Goal: Navigation & Orientation: Find specific page/section

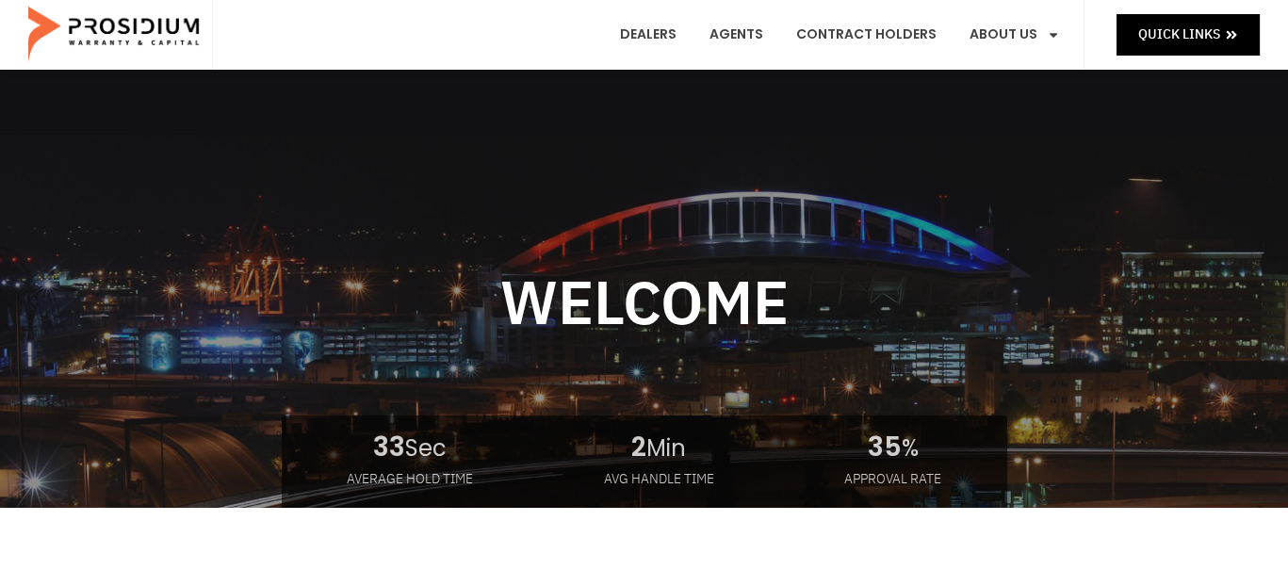
scroll to position [94, 0]
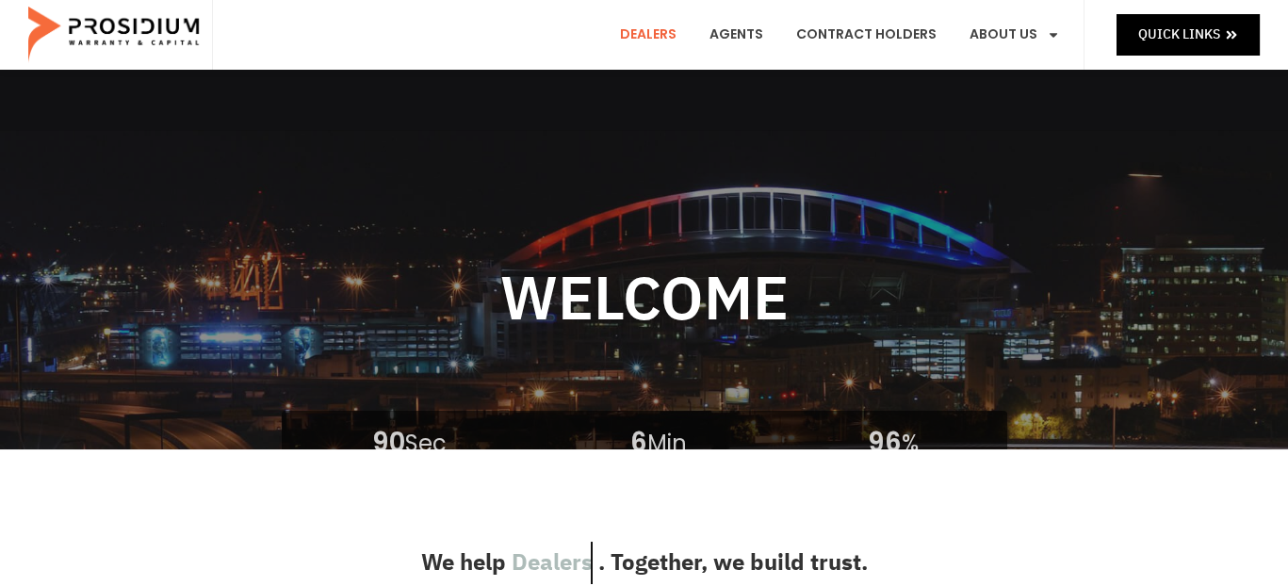
click at [690, 31] on link "Dealers" at bounding box center [648, 35] width 85 height 70
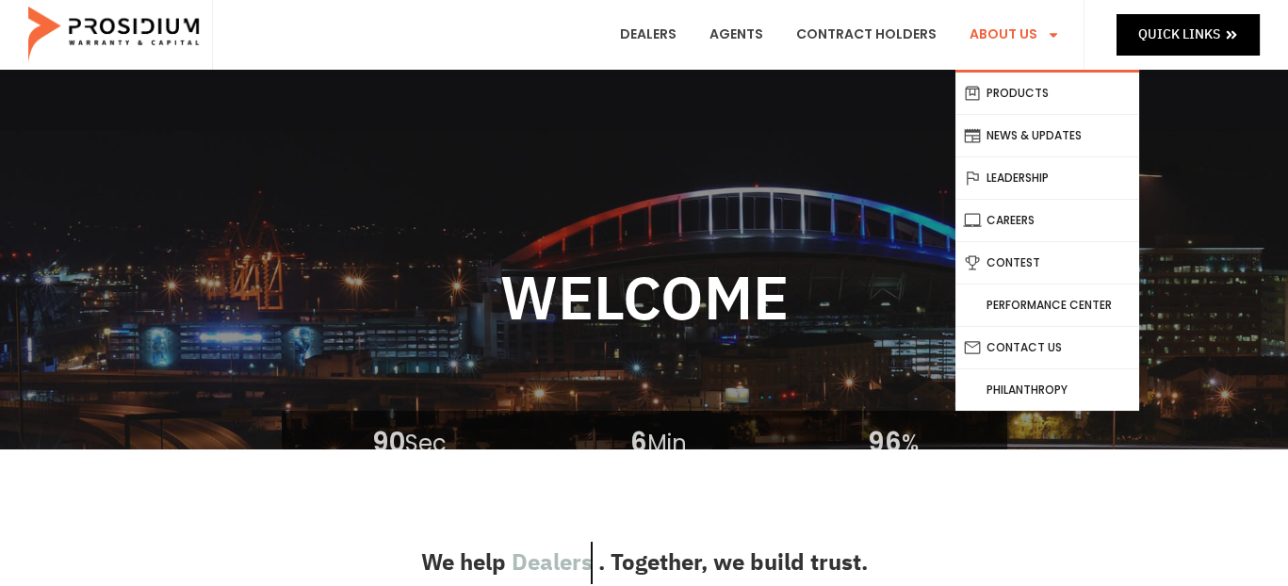
click at [1017, 30] on link "About Us" at bounding box center [1014, 35] width 119 height 70
click at [1024, 187] on link "Leadership" at bounding box center [1047, 177] width 184 height 41
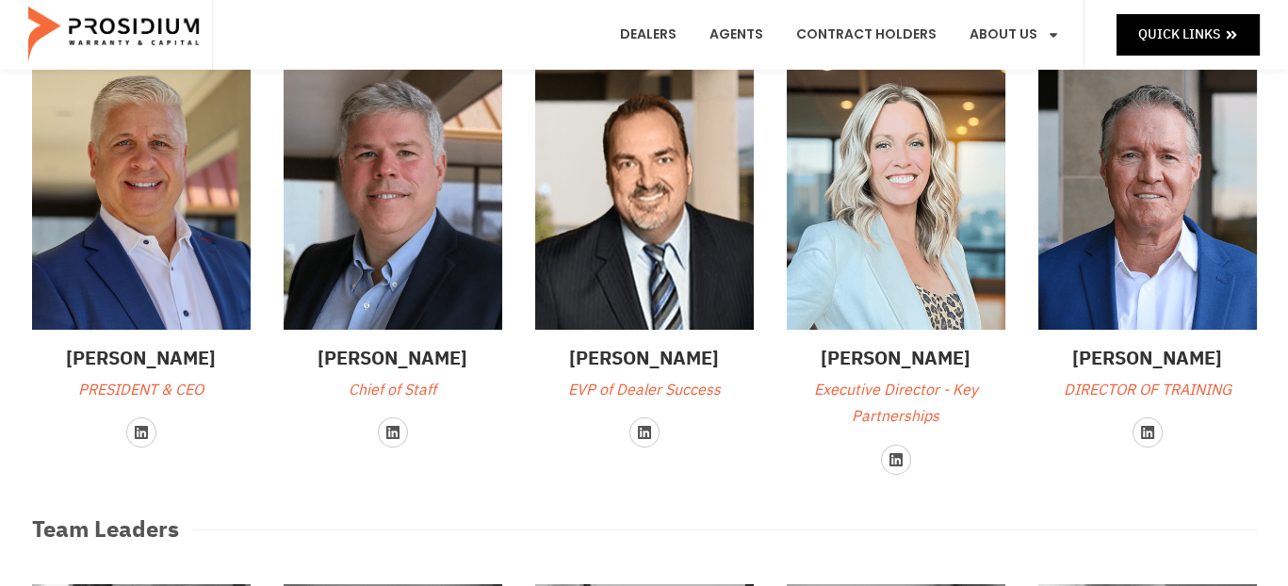
scroll to position [141, 0]
